Goal: Navigation & Orientation: Understand site structure

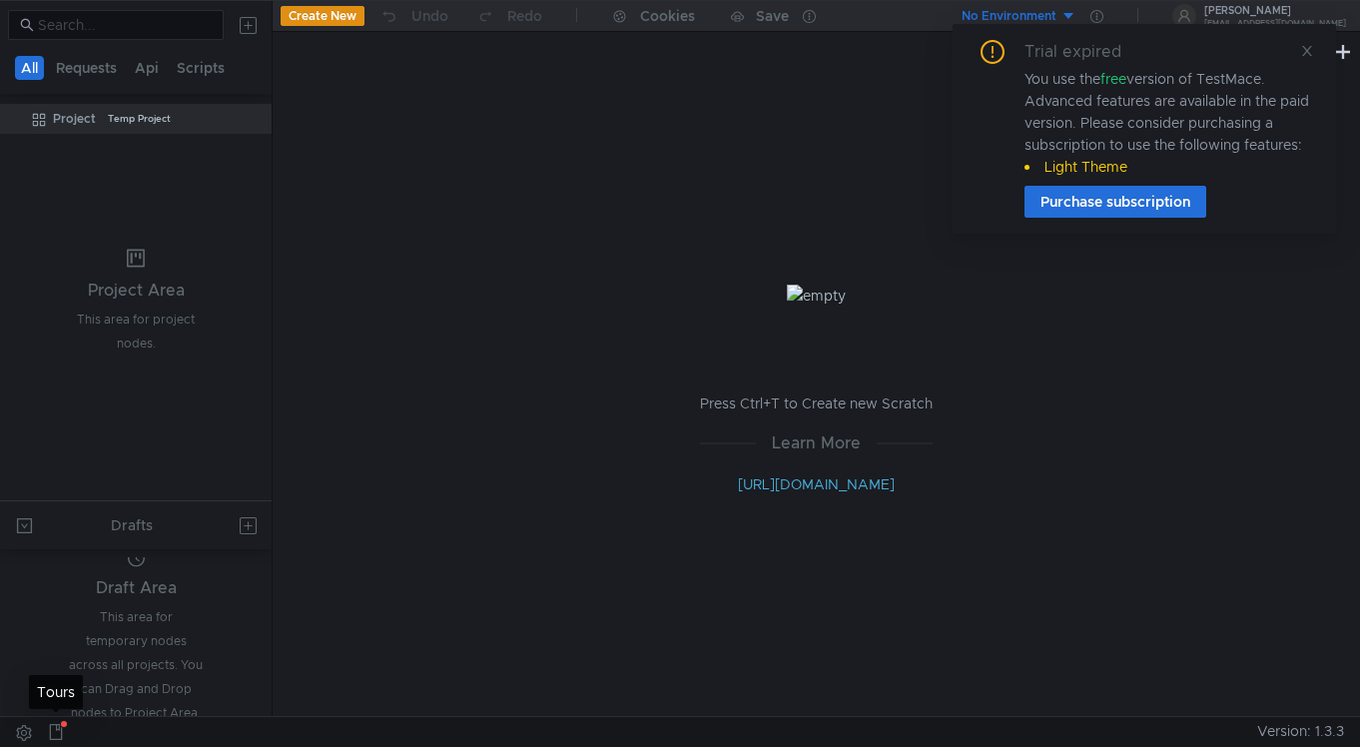
click at [54, 735] on icon at bounding box center [56, 732] width 16 height 16
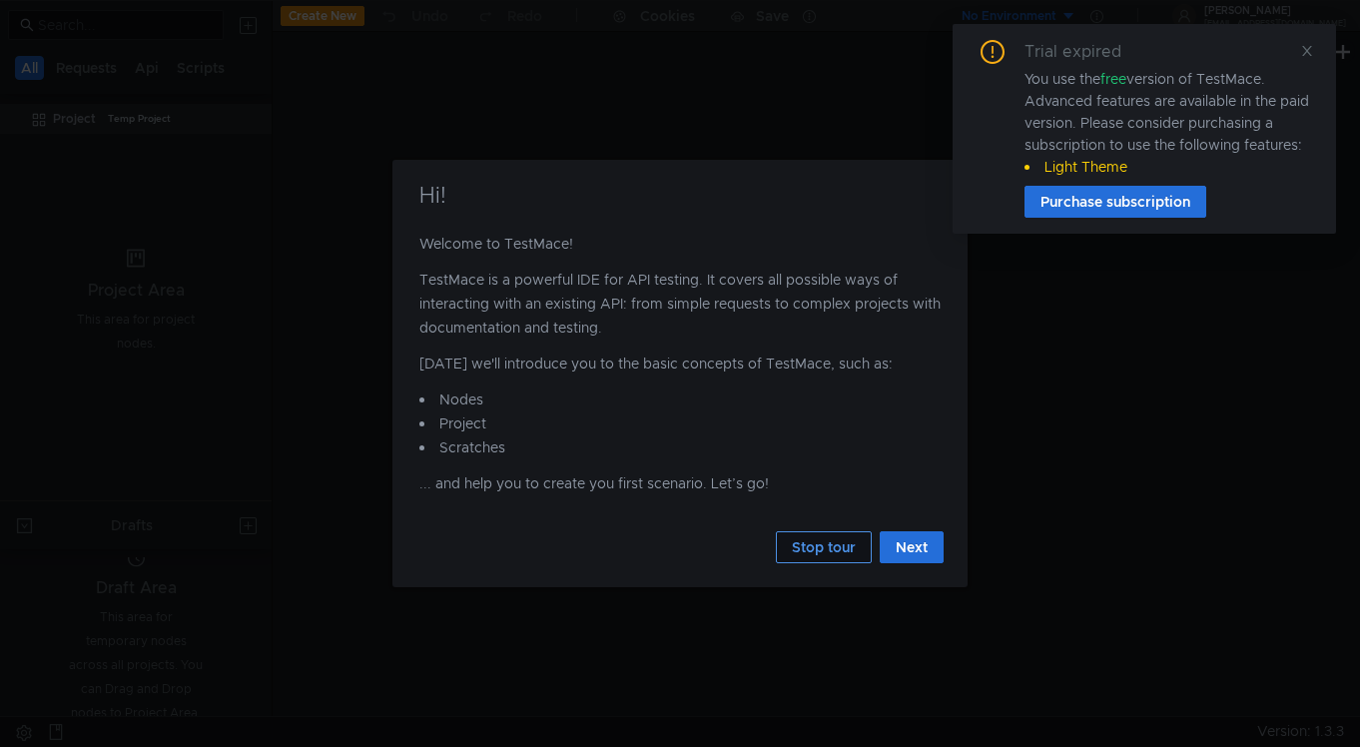
click at [832, 551] on button "Stop tour" at bounding box center [824, 547] width 96 height 32
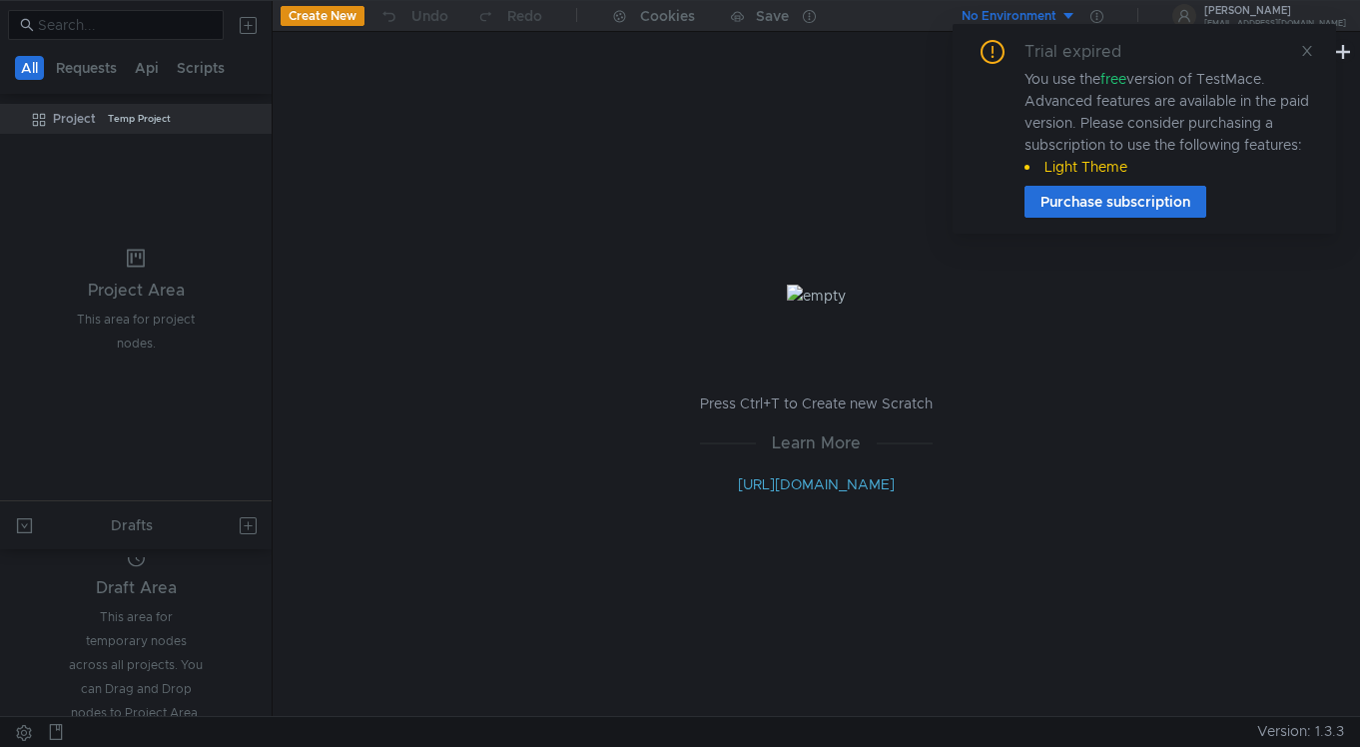
click at [692, 614] on div "Press Ctrl+T to Create new Scratch Learn More [URL][DOMAIN_NAME]" at bounding box center [816, 390] width 1087 height 652
click at [1300, 48] on icon at bounding box center [1307, 51] width 14 height 14
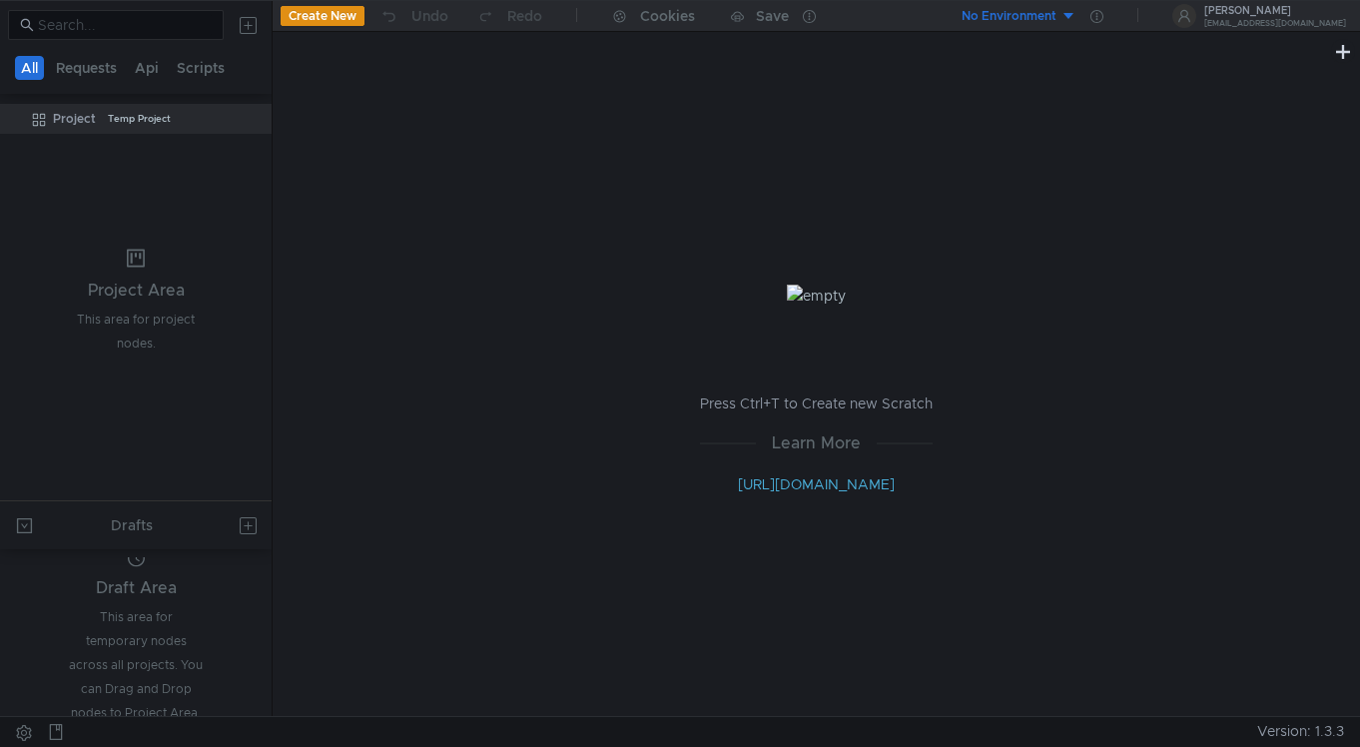
click at [1291, 734] on span "Version: 1.3.3" at bounding box center [1300, 731] width 87 height 29
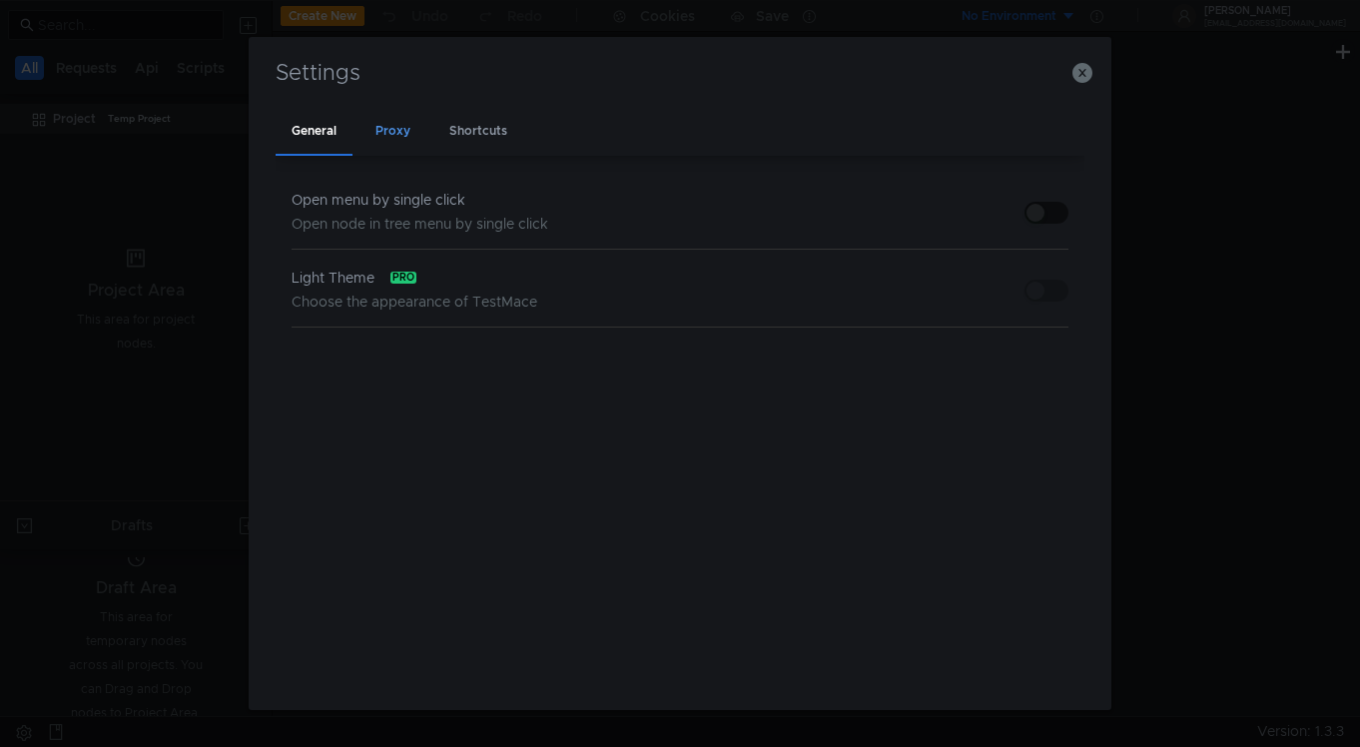
click at [392, 148] on div "Proxy" at bounding box center [392, 132] width 67 height 46
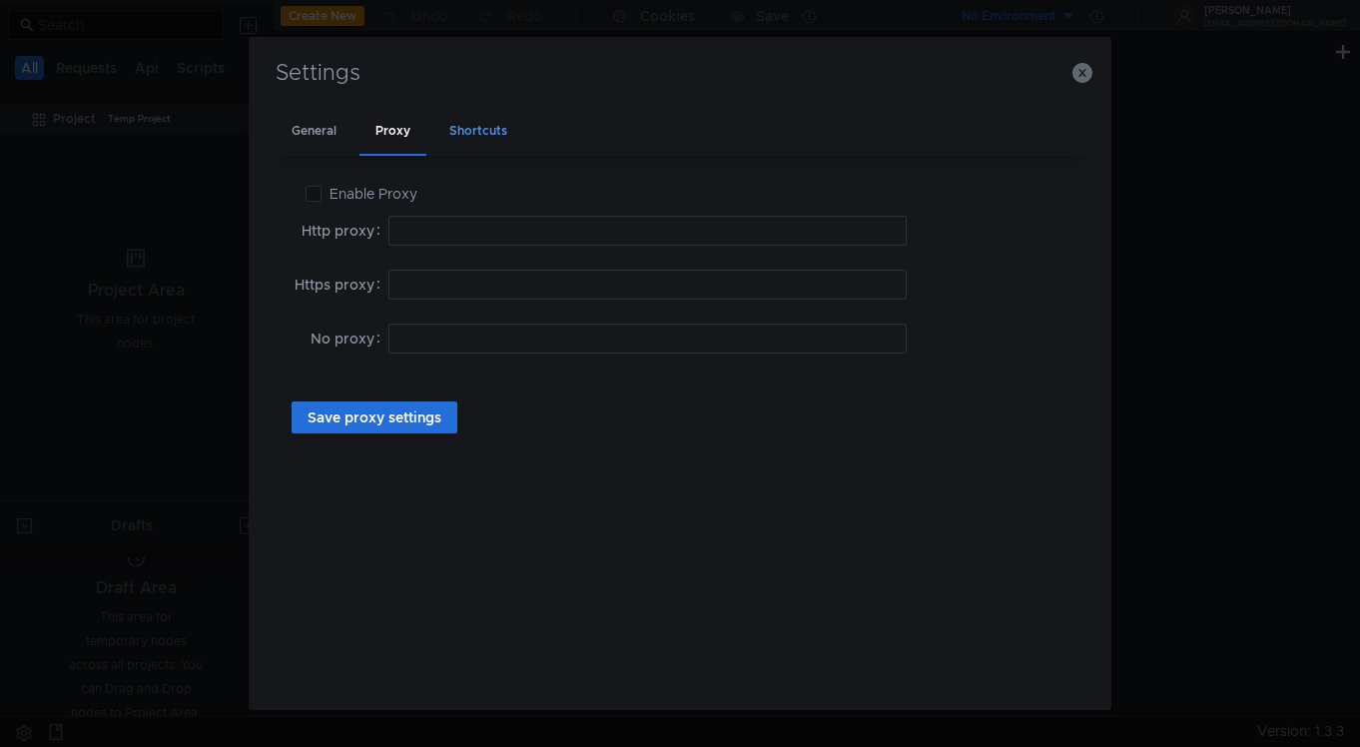
click at [482, 139] on div "Shortcuts" at bounding box center [478, 132] width 90 height 46
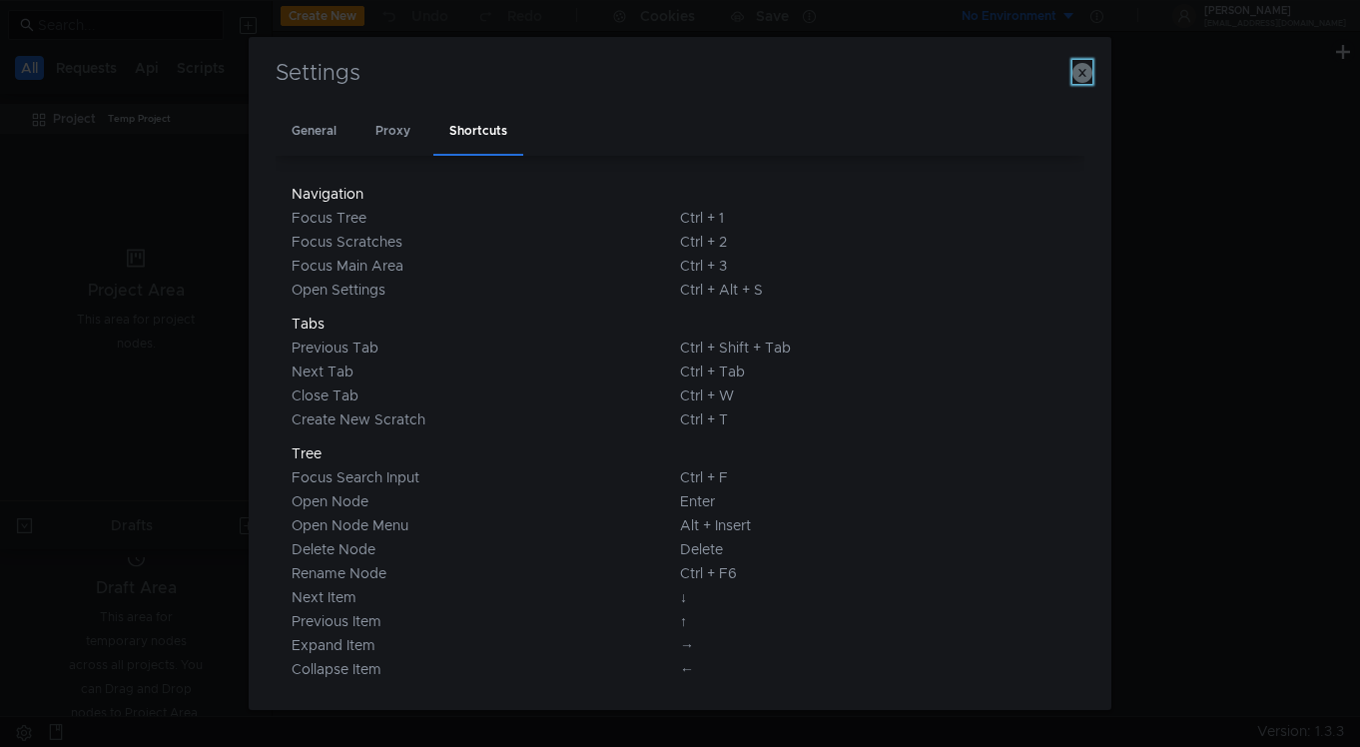
click at [1082, 76] on icon "button" at bounding box center [1082, 73] width 20 height 20
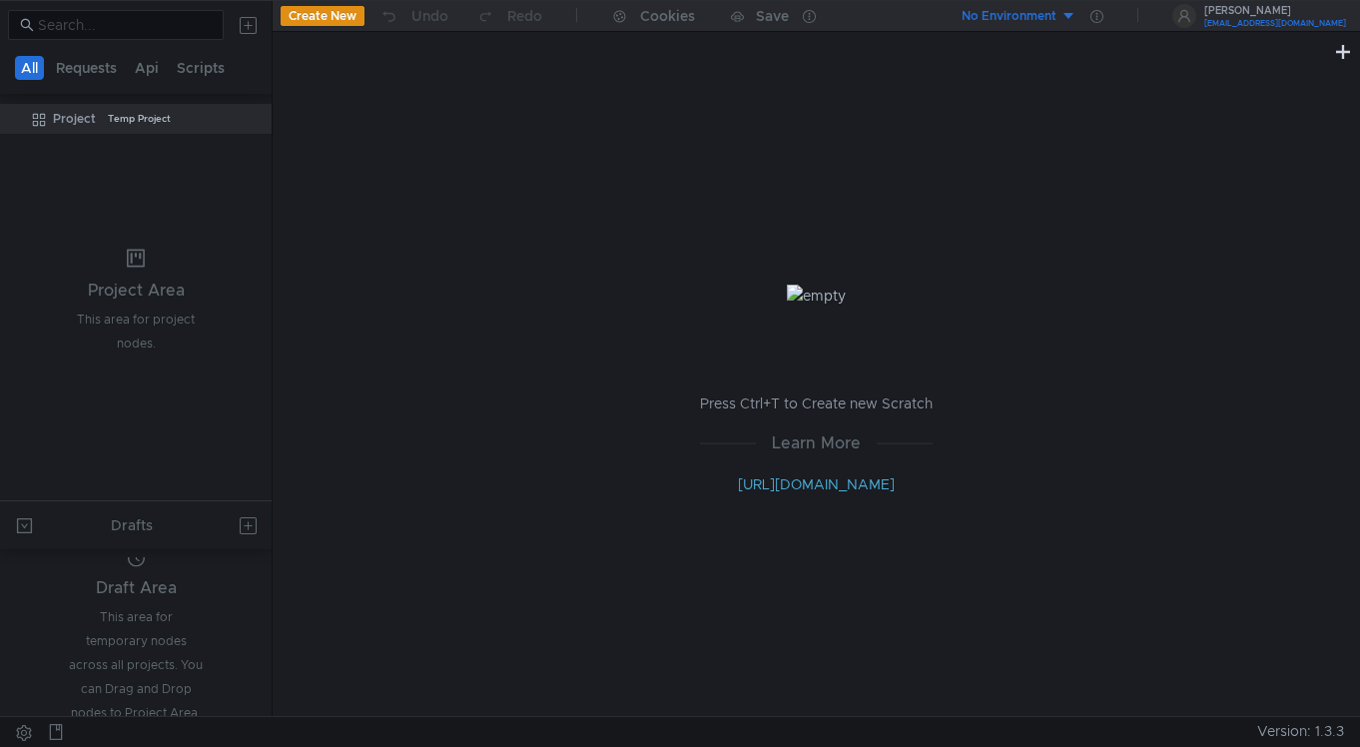
click at [1283, 16] on div "[PERSON_NAME]" at bounding box center [1275, 11] width 142 height 10
click at [1108, 103] on div at bounding box center [680, 373] width 1360 height 747
